Goal: Transaction & Acquisition: Purchase product/service

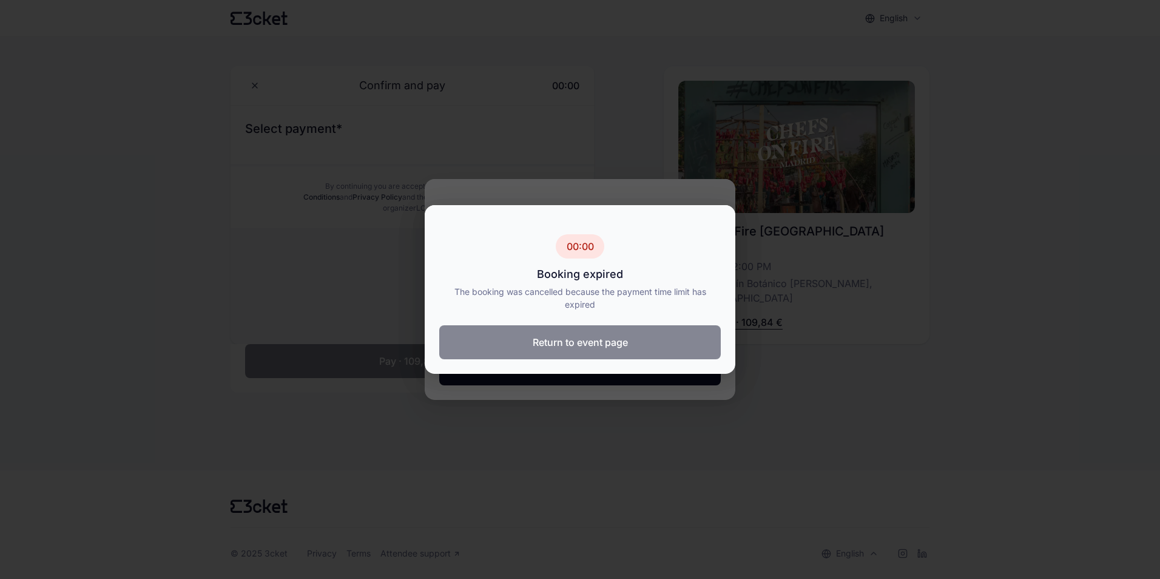
click at [599, 349] on button "Return to event page" at bounding box center [580, 342] width 282 height 34
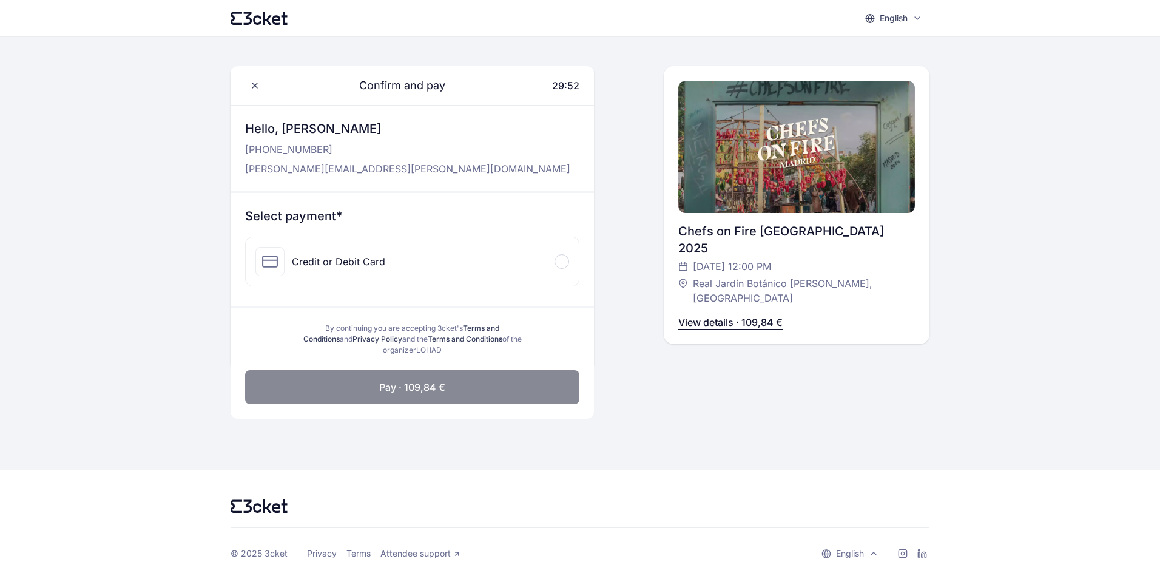
click at [376, 270] on div "Credit or Debit Card" at bounding box center [320, 261] width 130 height 29
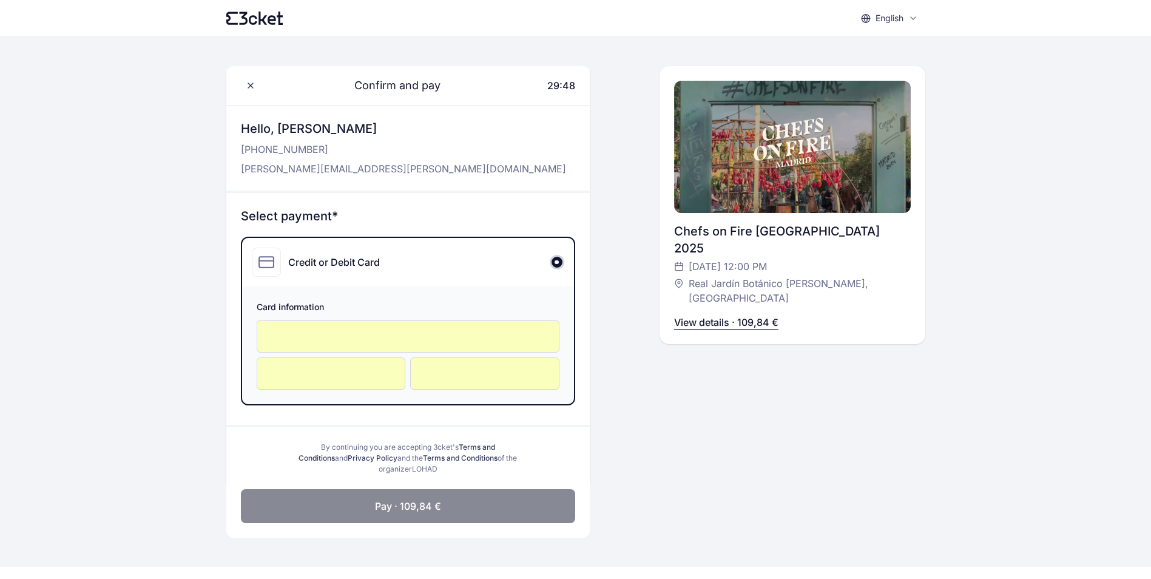
click at [467, 513] on button "Pay · 109,84 €" at bounding box center [408, 506] width 334 height 34
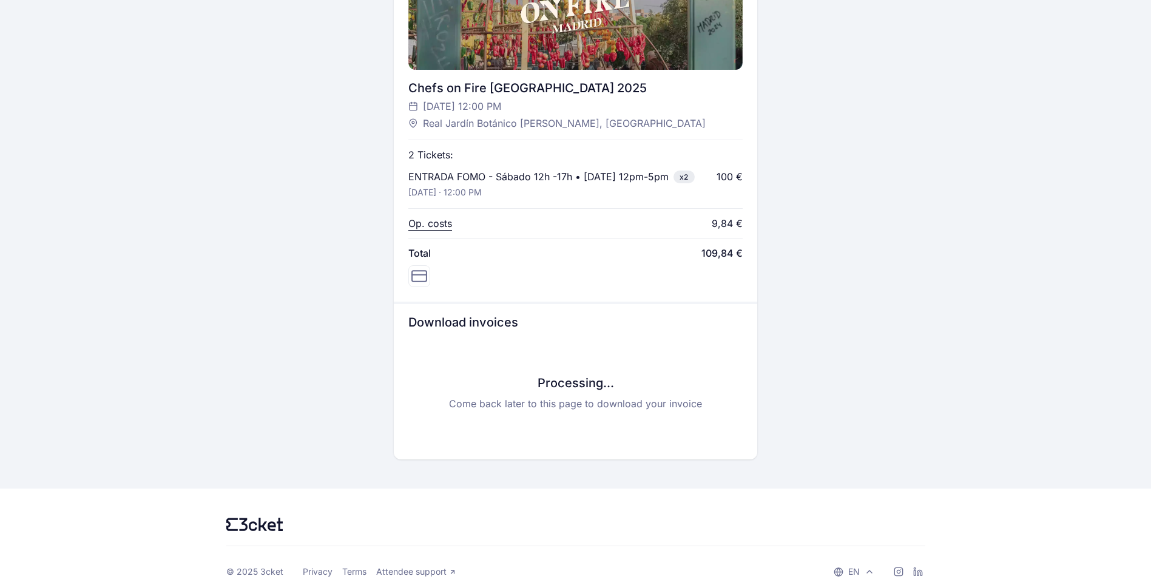
scroll to position [451, 0]
